Goal: Obtain resource: Download file/media

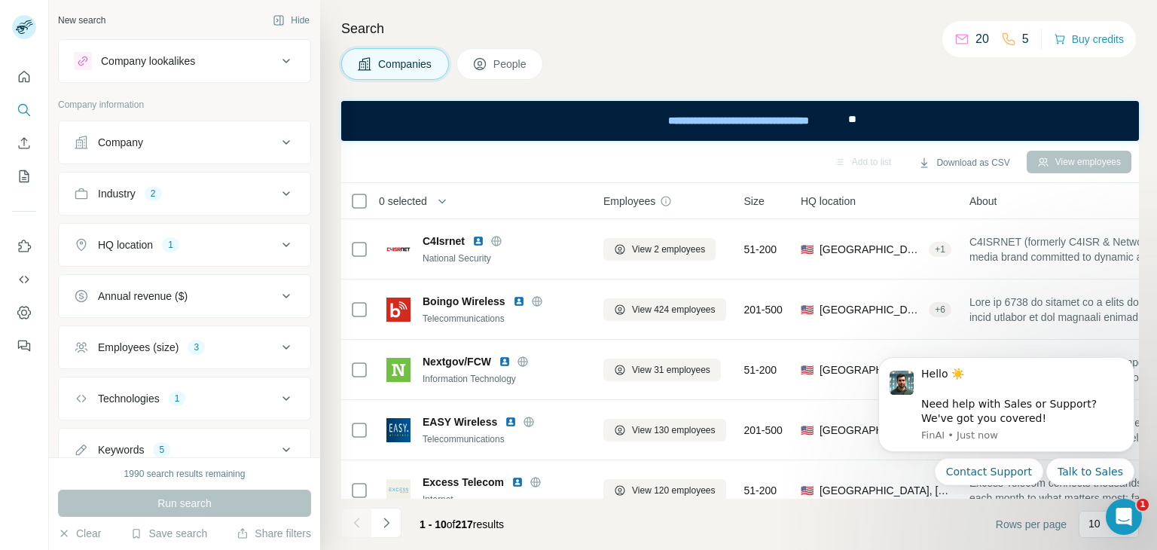
click at [282, 396] on icon at bounding box center [286, 398] width 8 height 5
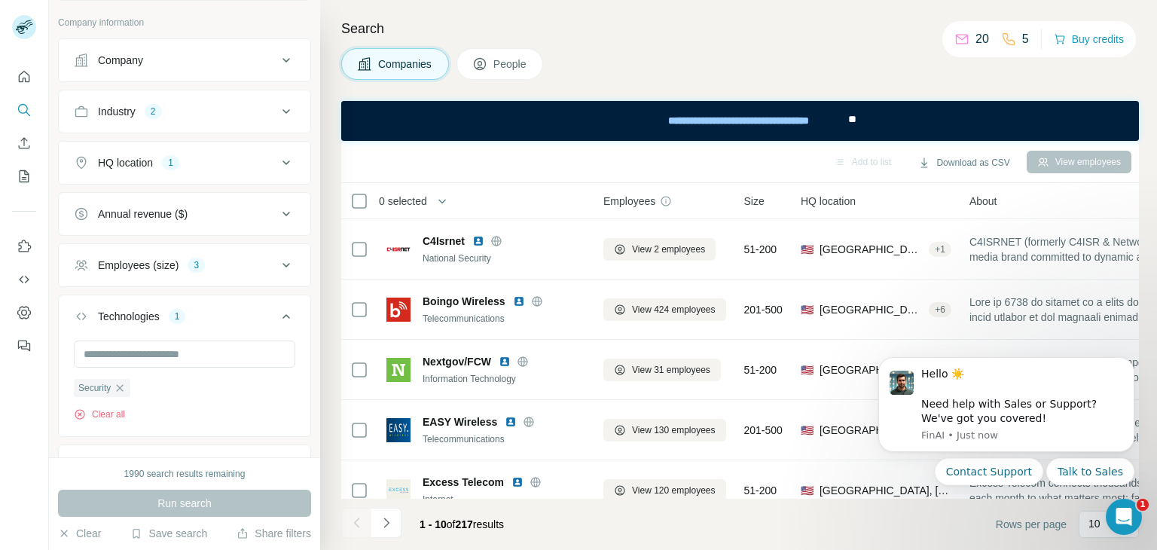
scroll to position [153, 0]
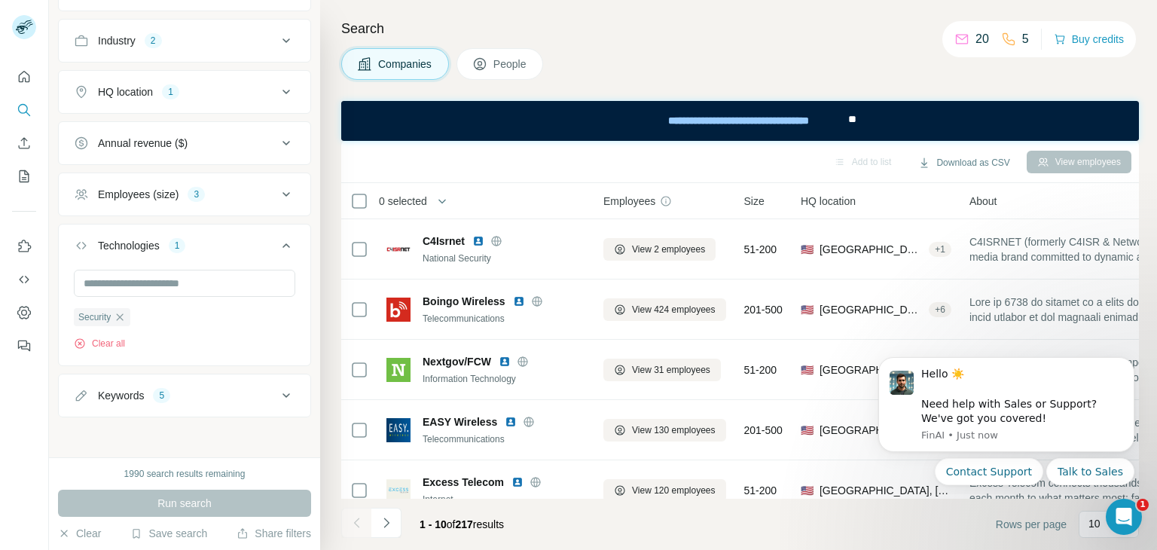
click at [120, 316] on icon "button" at bounding box center [120, 317] width 12 height 12
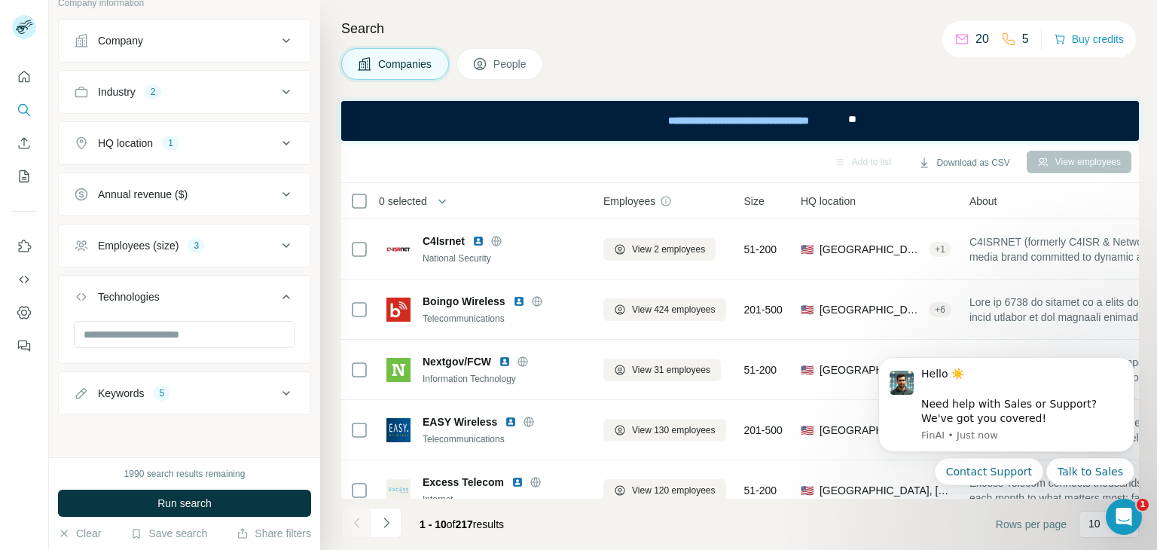
scroll to position [99, 0]
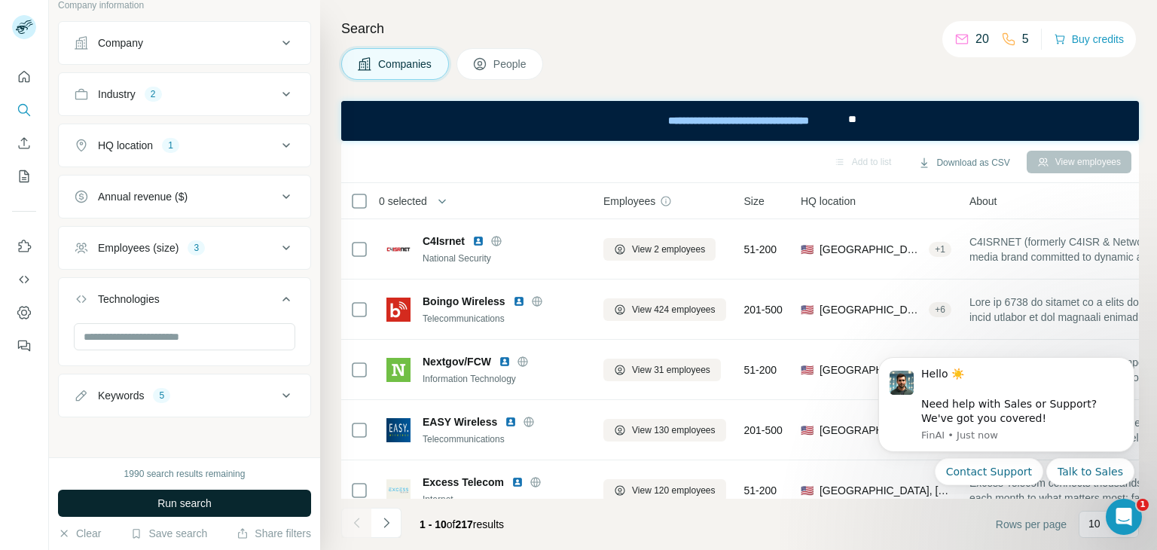
click at [151, 506] on button "Run search" at bounding box center [184, 503] width 253 height 27
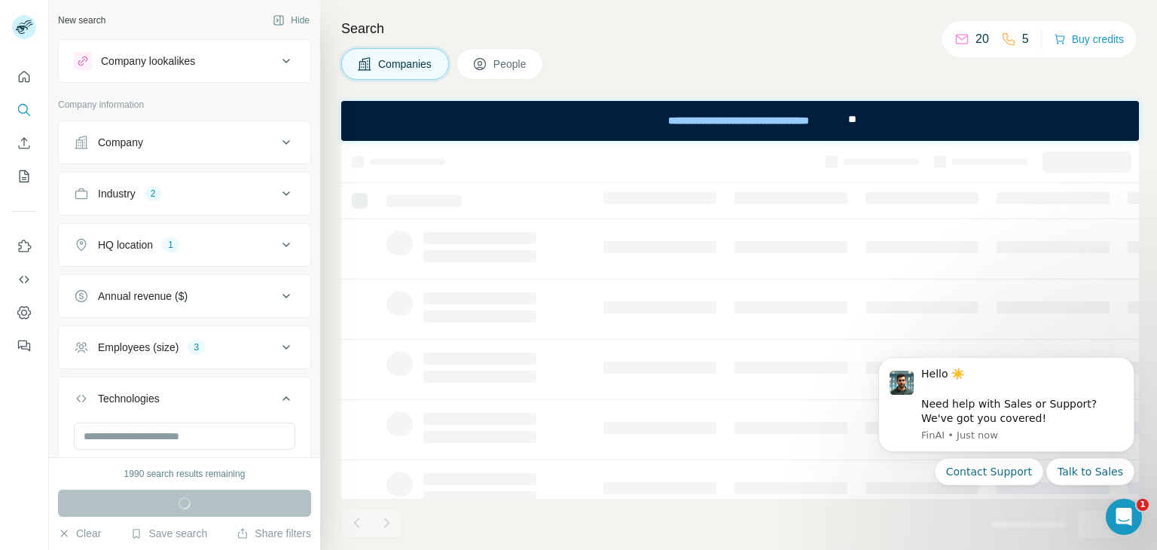
click at [277, 186] on icon at bounding box center [286, 194] width 18 height 18
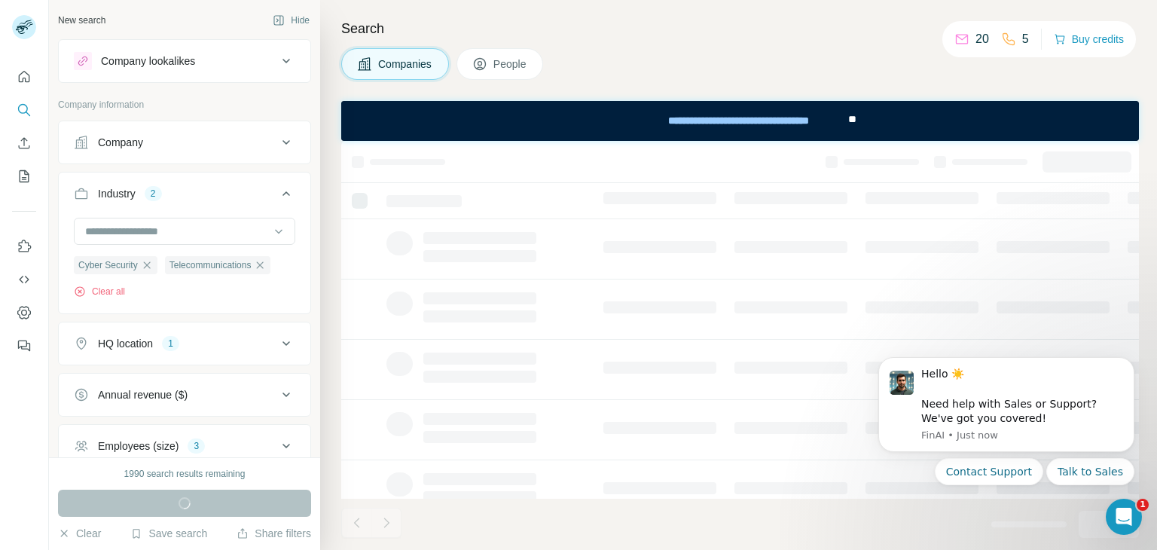
click at [258, 262] on icon "button" at bounding box center [260, 265] width 12 height 12
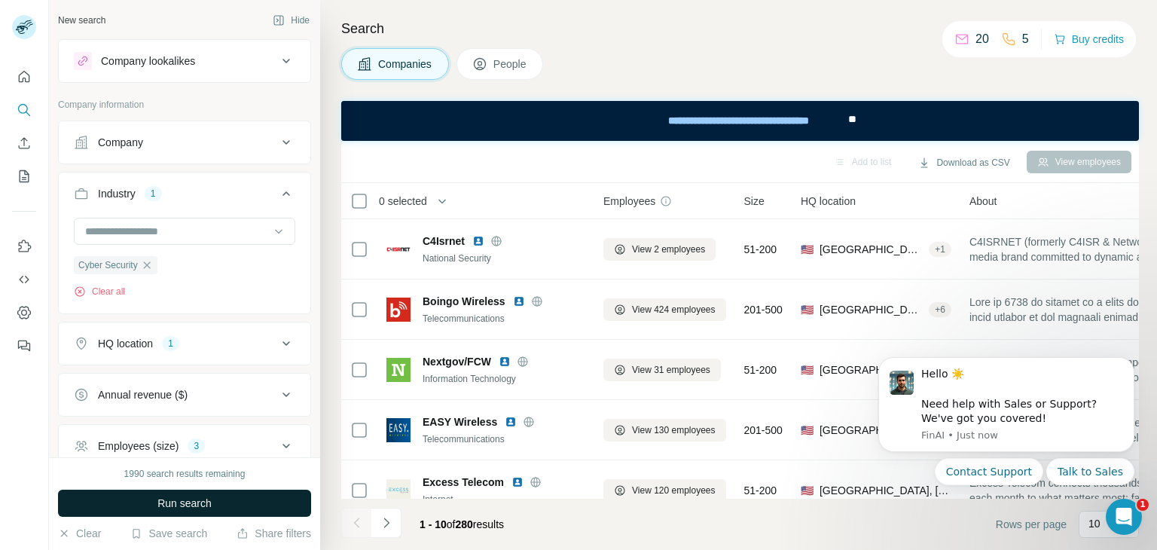
click at [219, 506] on button "Run search" at bounding box center [184, 503] width 253 height 27
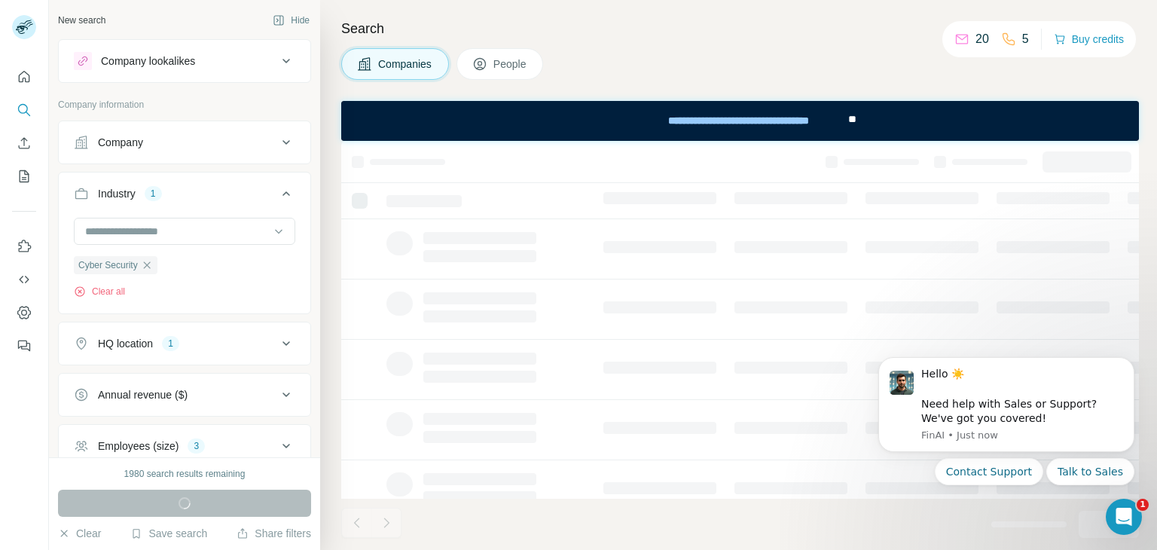
click at [219, 506] on div "Run search" at bounding box center [184, 503] width 253 height 27
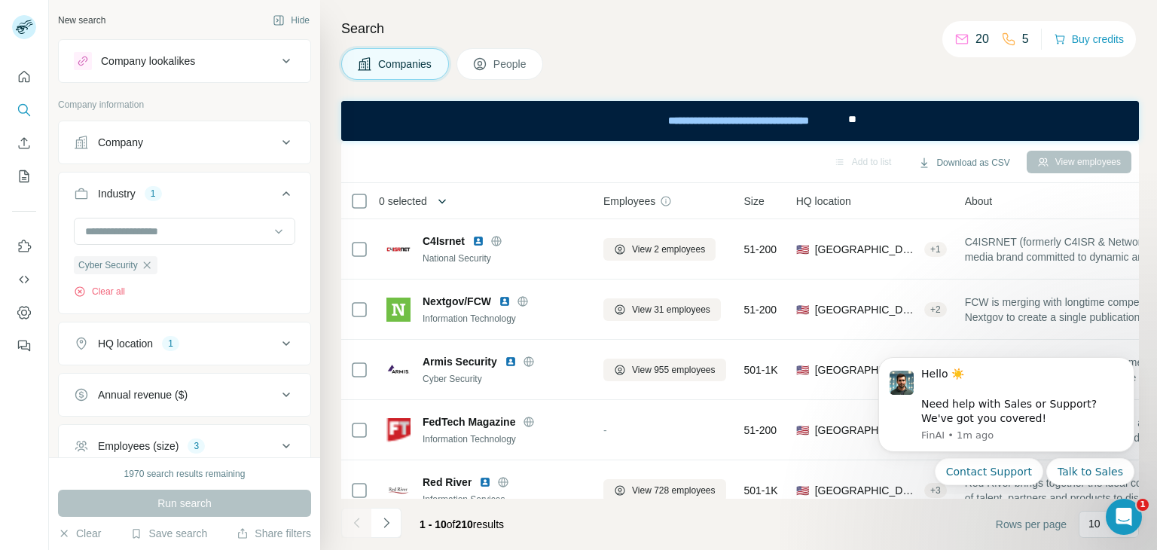
click at [445, 200] on icon "button" at bounding box center [442, 201] width 8 height 5
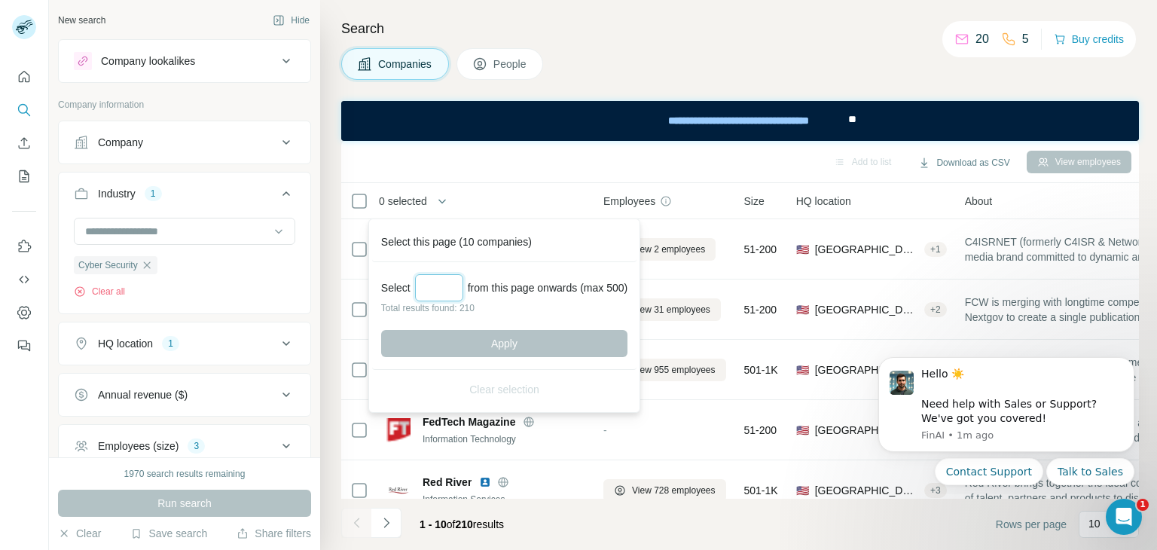
click at [448, 276] on input "Select a number (up to 500)" at bounding box center [439, 287] width 48 height 27
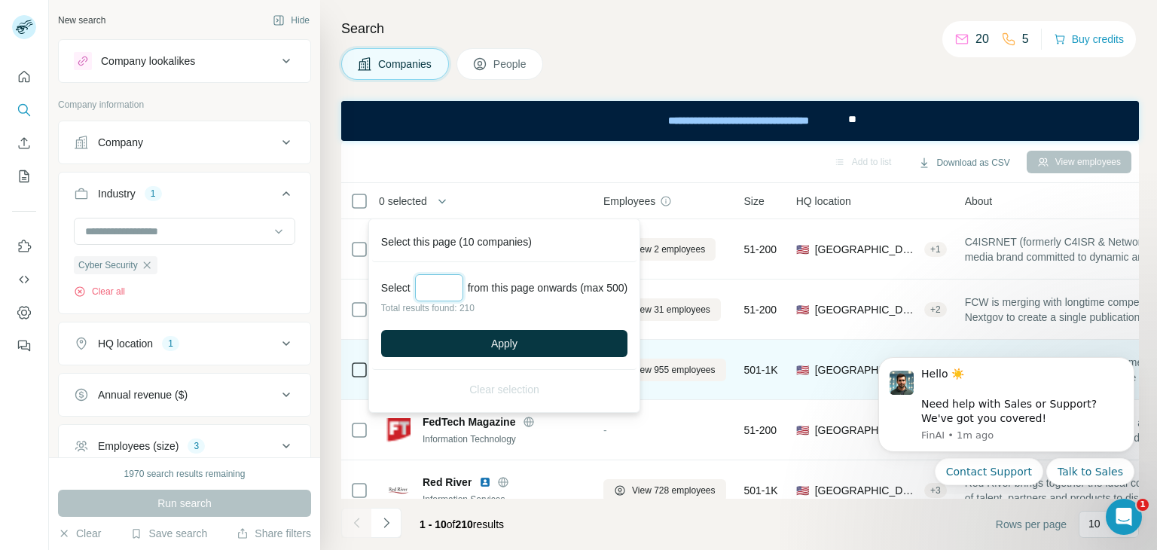
type input "***"
click at [514, 340] on span "Apply" at bounding box center [504, 343] width 26 height 15
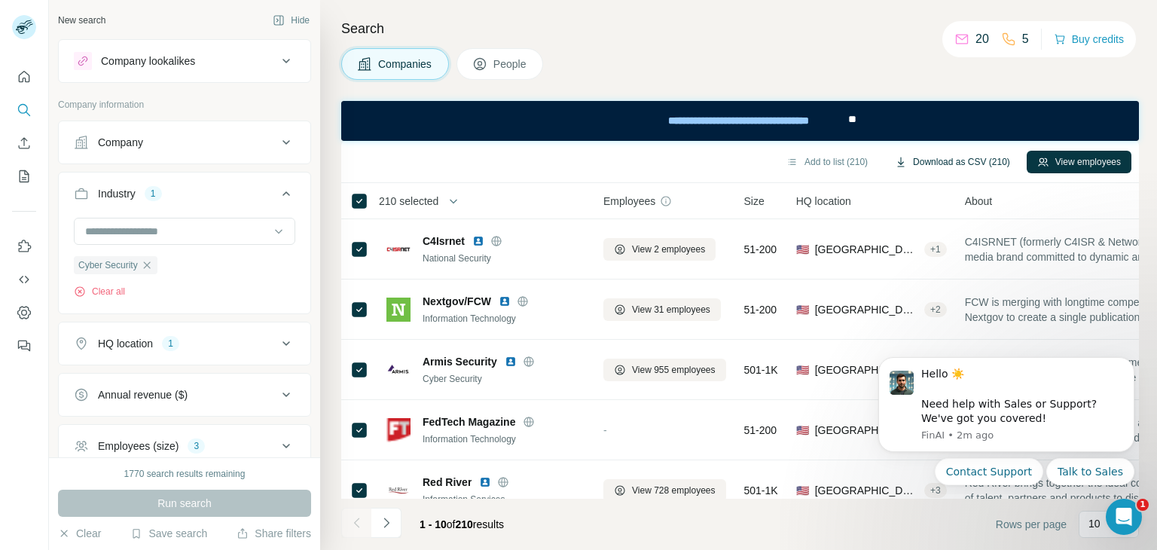
click at [918, 163] on button "Download as CSV (210)" at bounding box center [952, 162] width 136 height 23
